Goal: Task Accomplishment & Management: Manage account settings

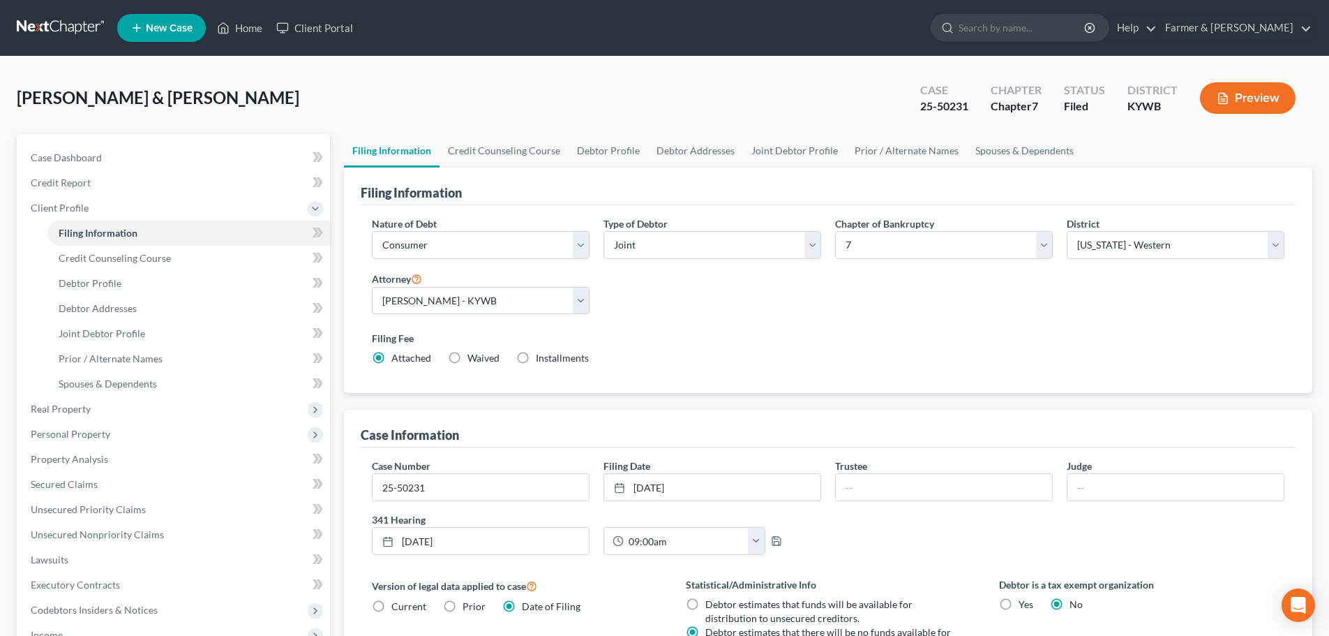
select select "1"
select select "0"
select select "33"
select select "2"
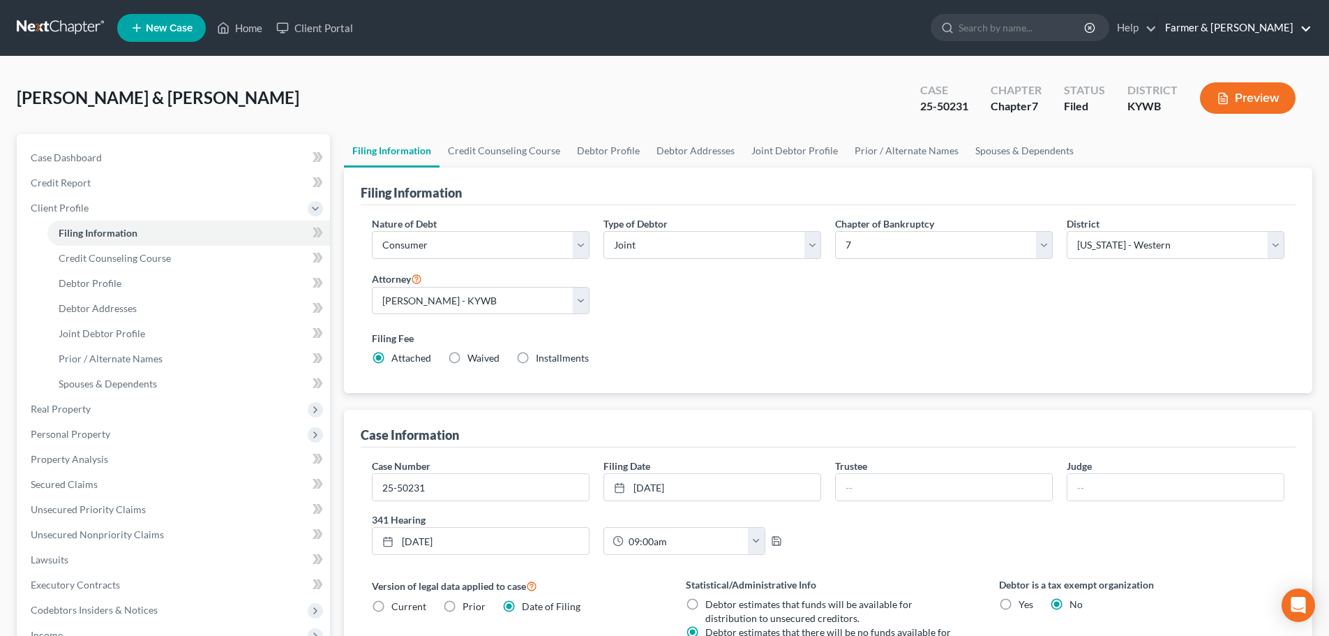
click at [1251, 24] on link "Farmer & Wright" at bounding box center [1235, 27] width 154 height 25
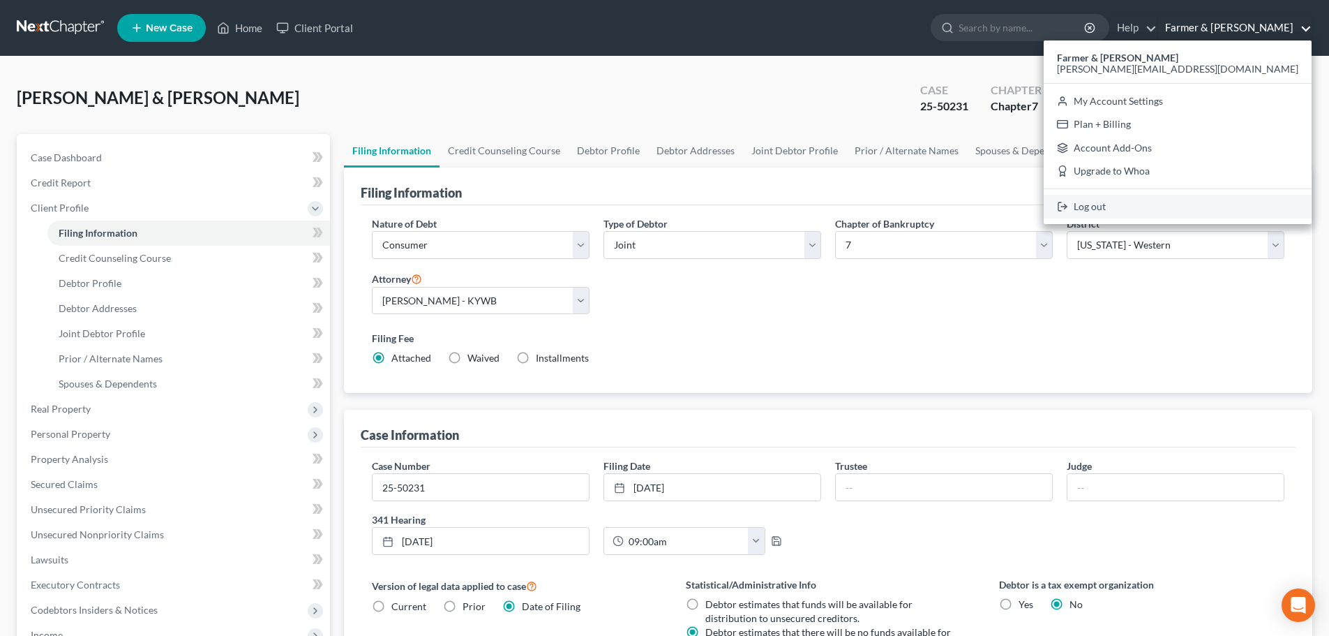
click at [1237, 205] on link "Log out" at bounding box center [1178, 207] width 268 height 24
